Goal: Navigation & Orientation: Find specific page/section

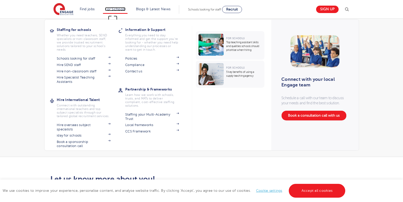
click at [113, 8] on link "For Schools" at bounding box center [115, 9] width 20 height 4
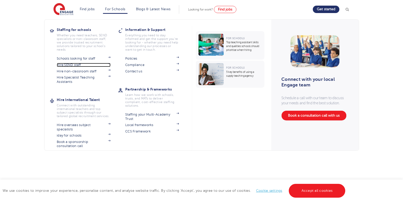
click at [73, 65] on link "Hire SEND staff" at bounding box center [84, 65] width 54 height 4
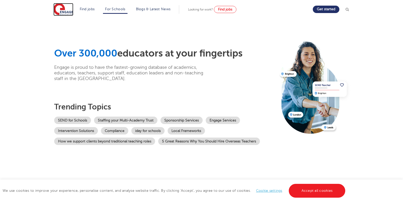
click at [59, 9] on img at bounding box center [63, 9] width 20 height 13
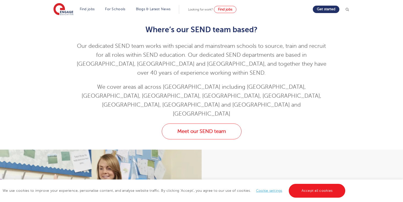
scroll to position [140, 0]
